Goal: Information Seeking & Learning: Learn about a topic

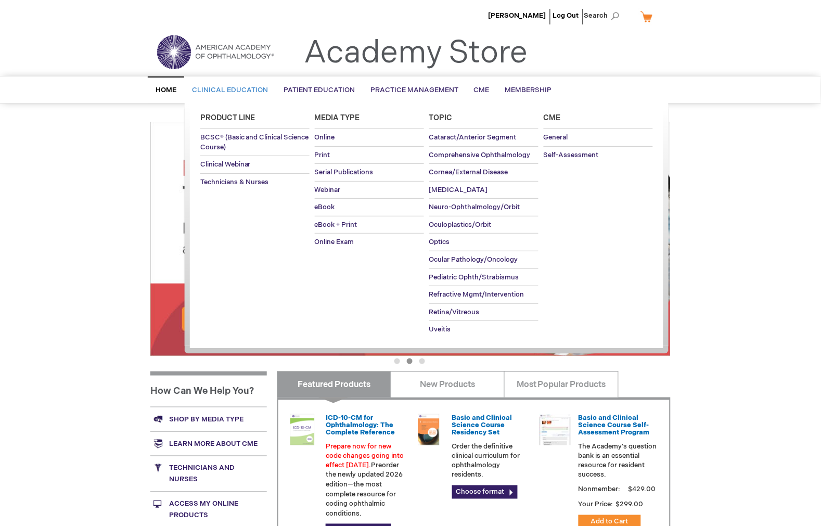
type input "MJTsang"
click at [251, 89] on span "Clinical Education" at bounding box center [230, 90] width 76 height 8
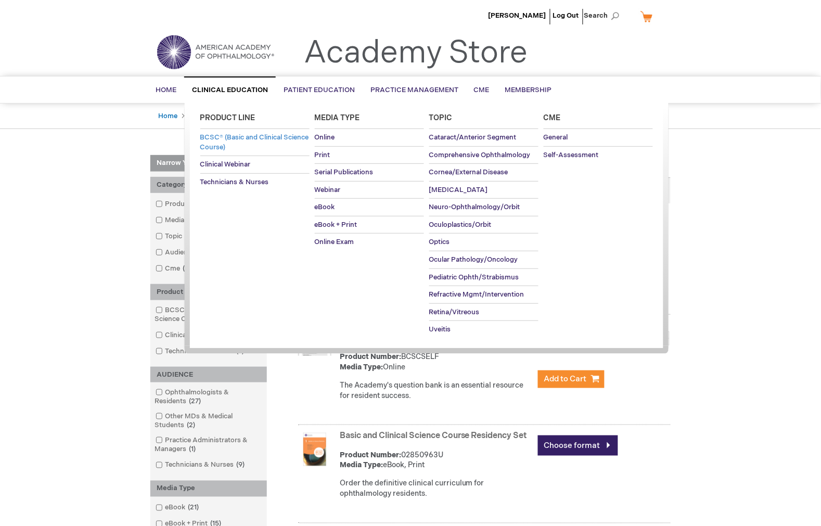
type input "MJTsang"
click at [233, 139] on span "BCSC® (Basic and Clinical Science Course)" at bounding box center [254, 142] width 109 height 18
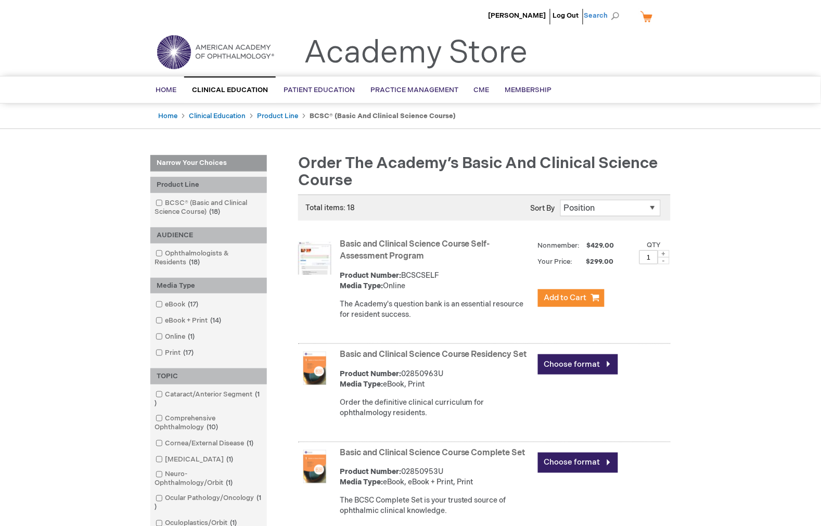
type input "MJTsang"
click at [613, 8] on span "Search" at bounding box center [604, 15] width 40 height 21
type input "primer"
click at [612, 8] on button "Search" at bounding box center [616, 16] width 8 height 17
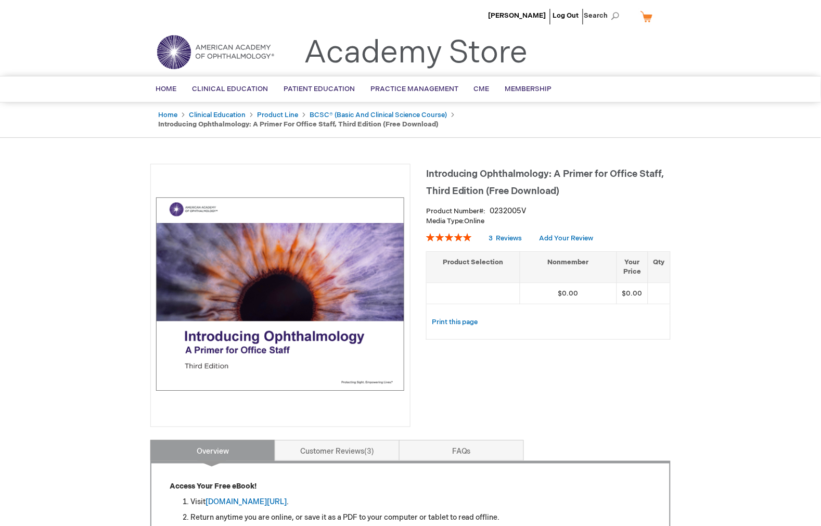
type input "MJTsang"
click at [694, 160] on div "[PERSON_NAME] Log Out Search My Cart CLOSE RECENTLY ADDED ITEM(S) Close There a…" at bounding box center [410, 518] width 821 height 1036
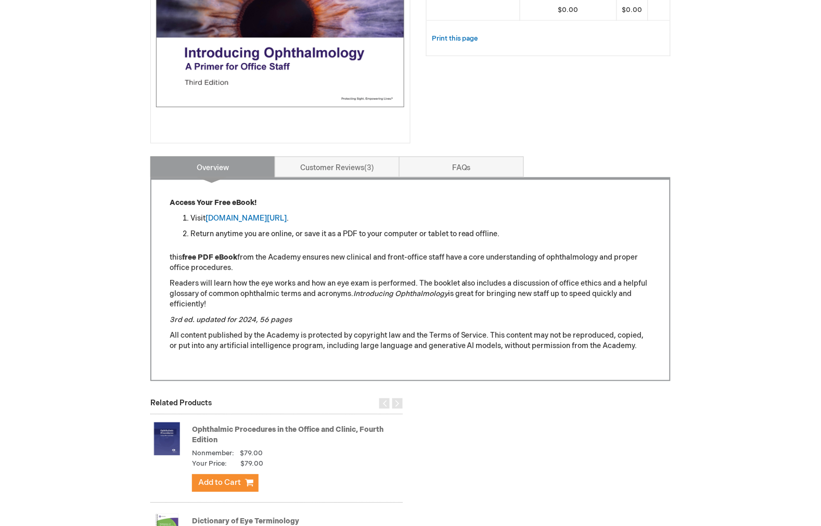
scroll to position [289, 0]
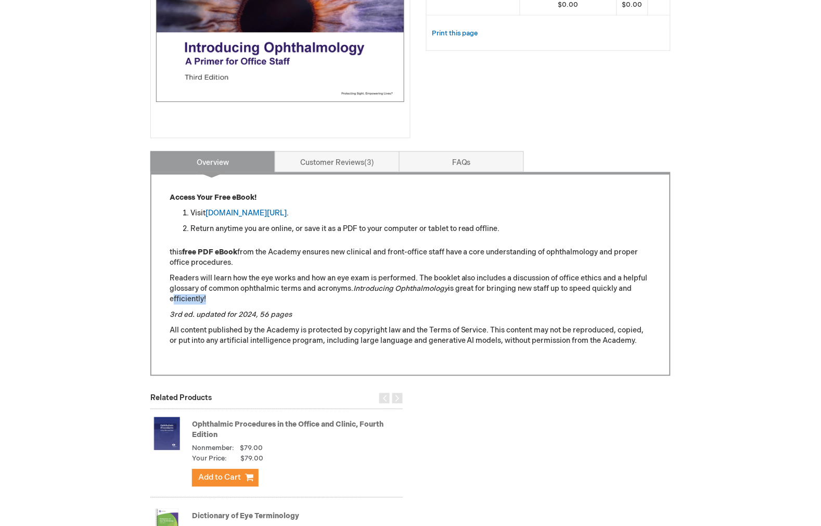
click at [162, 304] on div "Access Your Free eBook! Visit [DOMAIN_NAME][URL] . Return anytime you are onlin…" at bounding box center [410, 274] width 520 height 204
click at [271, 214] on link "[DOMAIN_NAME][URL]" at bounding box center [246, 213] width 81 height 9
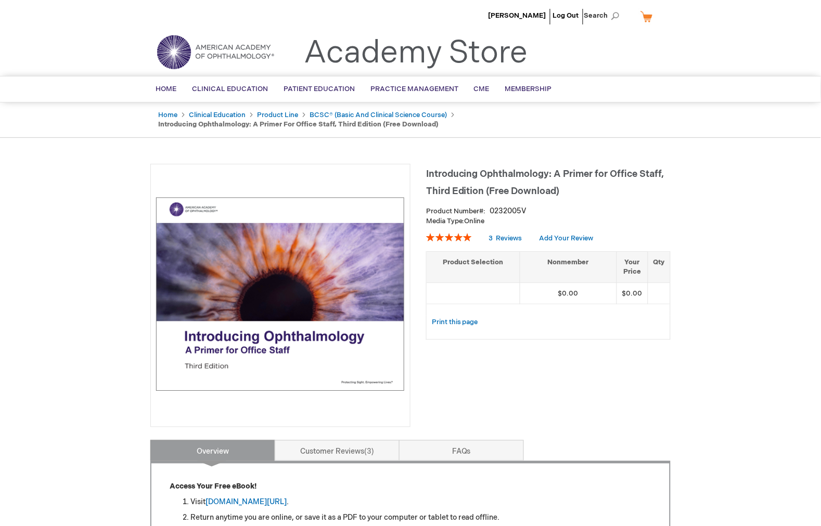
click at [312, 229] on img at bounding box center [280, 294] width 249 height 249
click at [767, 131] on div "Home Clinical Education Product Line BCSC® (Basic and Clinical Science Course) …" at bounding box center [410, 120] width 821 height 35
click at [622, 51] on div "Toggle Nav Academy Store" at bounding box center [411, 56] width 536 height 40
